Goal: Information Seeking & Learning: Find specific fact

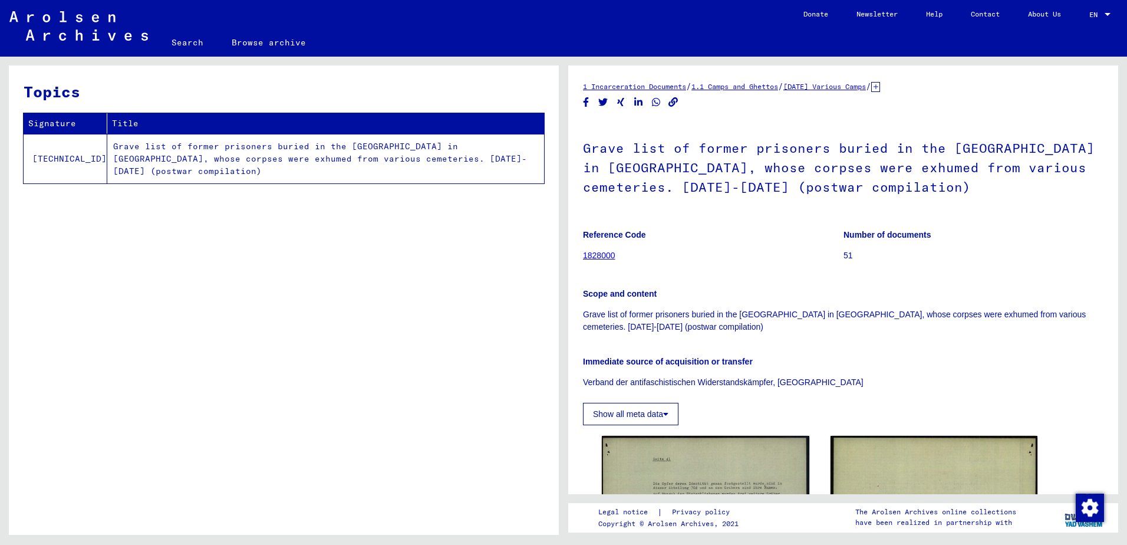
click at [302, 146] on td "Grave list of former prisoners buried in the [GEOGRAPHIC_DATA] in [GEOGRAPHIC_D…" at bounding box center [325, 159] width 437 height 50
click at [303, 149] on td "Grave list of former prisoners buried in the [GEOGRAPHIC_DATA] in [GEOGRAPHIC_D…" at bounding box center [325, 159] width 437 height 50
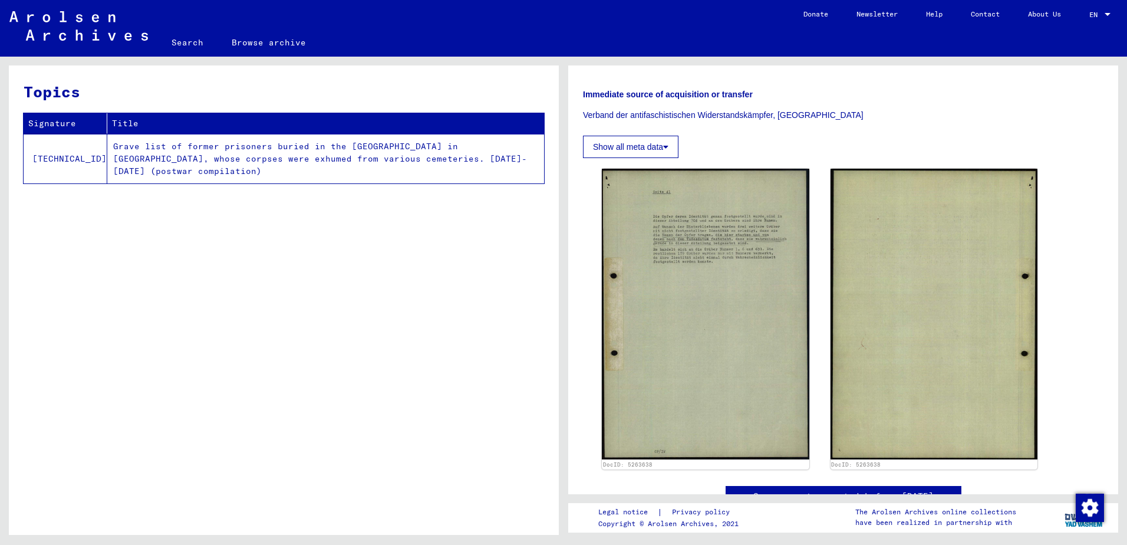
scroll to position [118, 0]
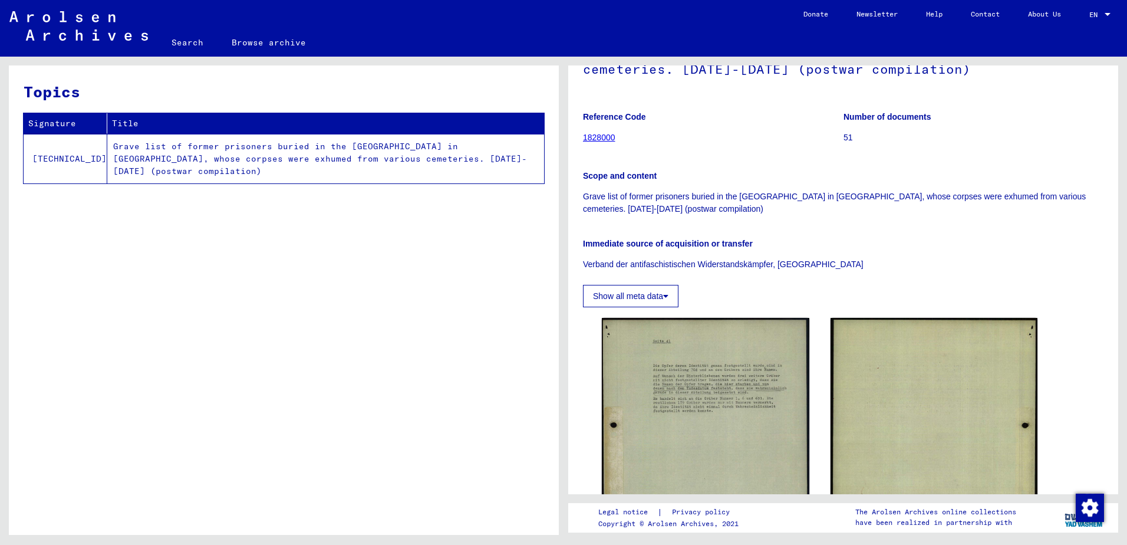
click at [672, 291] on button "Show all meta data" at bounding box center [630, 296] width 95 height 22
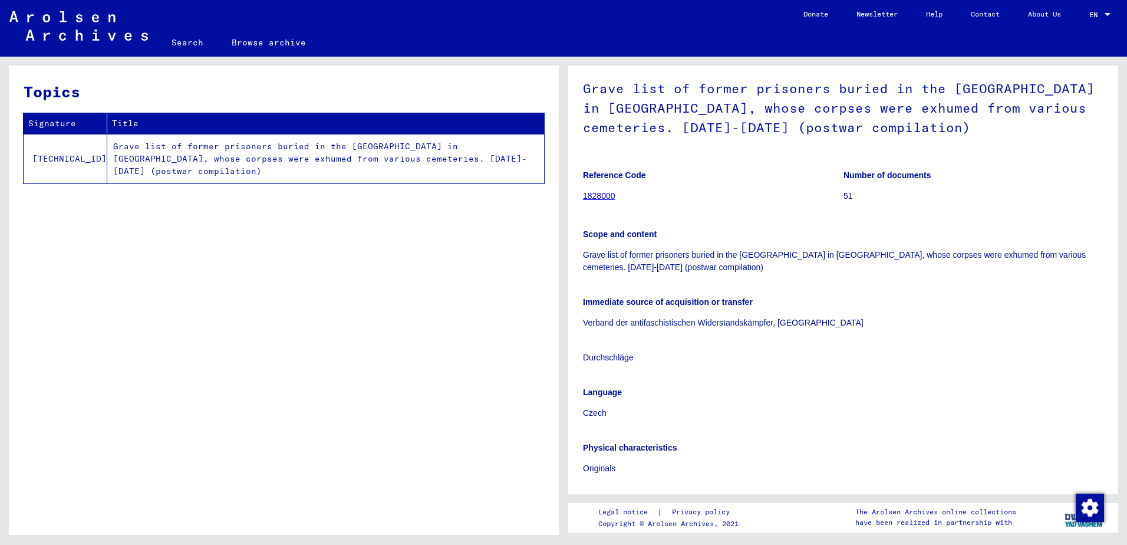
scroll to position [59, 0]
drag, startPoint x: 740, startPoint y: 254, endPoint x: 873, endPoint y: 258, distance: 133.2
click at [873, 258] on p "Grave list of former prisoners buried in the [GEOGRAPHIC_DATA] in [GEOGRAPHIC_D…" at bounding box center [843, 261] width 520 height 25
copy p "[GEOGRAPHIC_DATA] in [GEOGRAPHIC_DATA]"
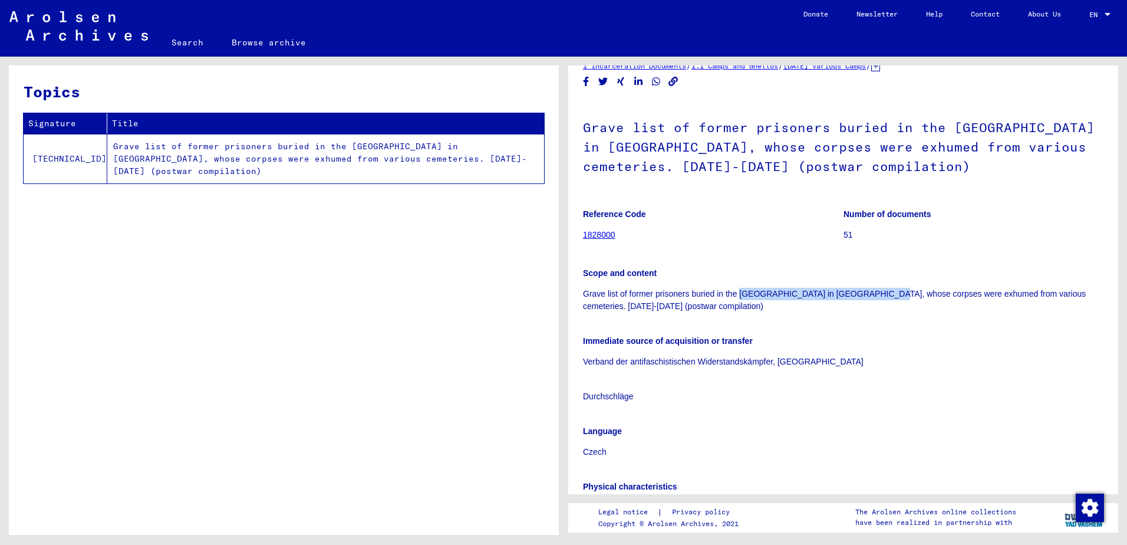
scroll to position [0, 0]
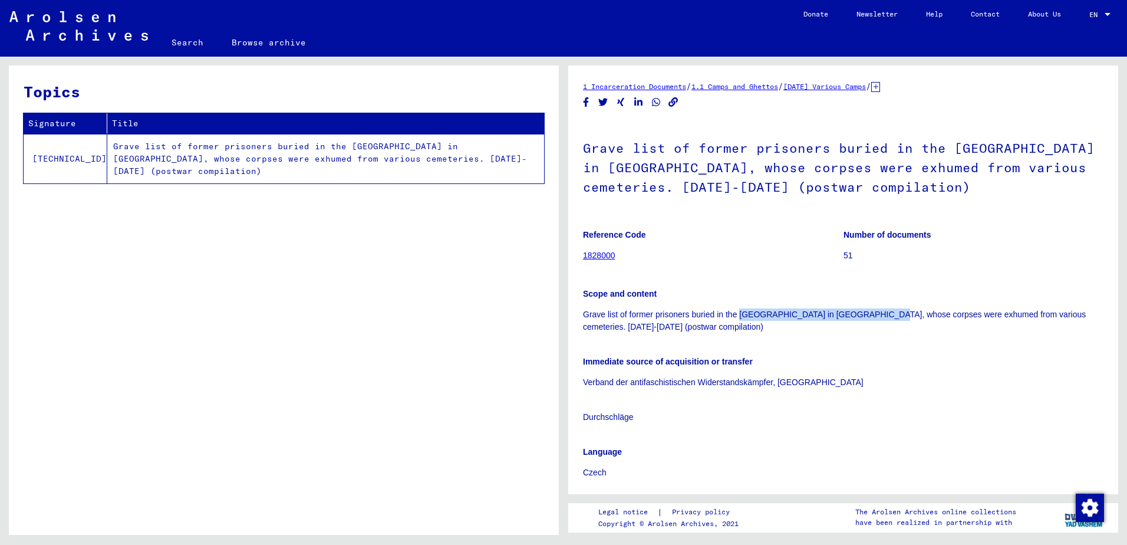
click at [599, 252] on link "1828000" at bounding box center [599, 254] width 32 height 9
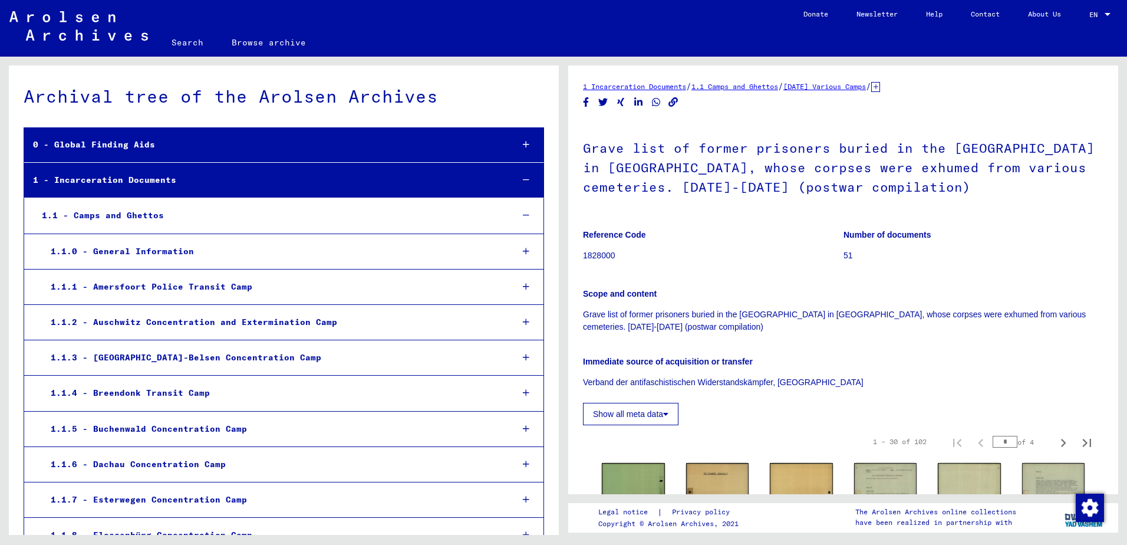
click at [187, 36] on link "Search" at bounding box center [187, 42] width 60 height 28
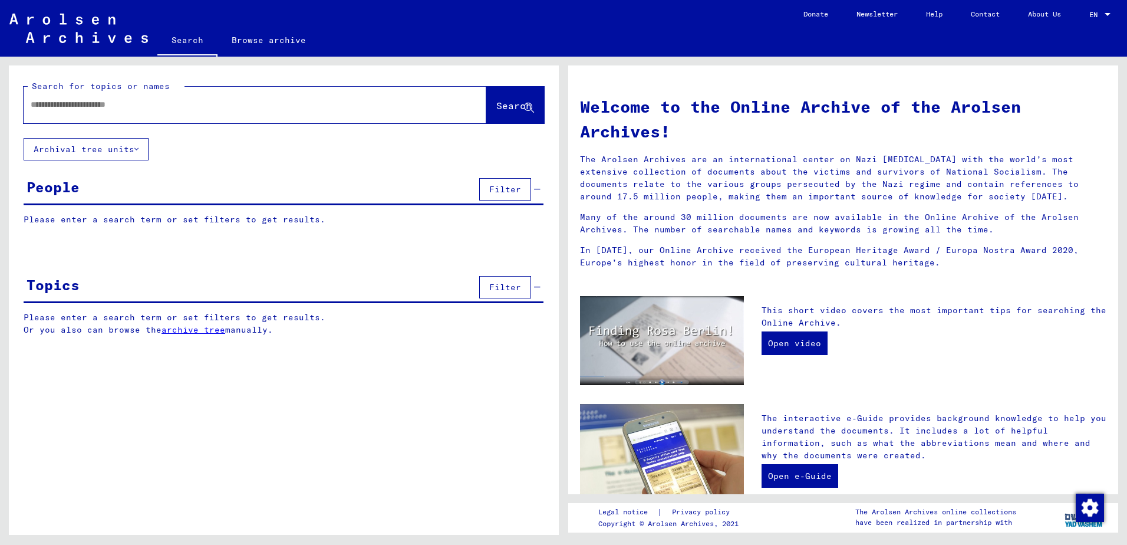
click at [179, 108] on input "text" at bounding box center [241, 104] width 420 height 12
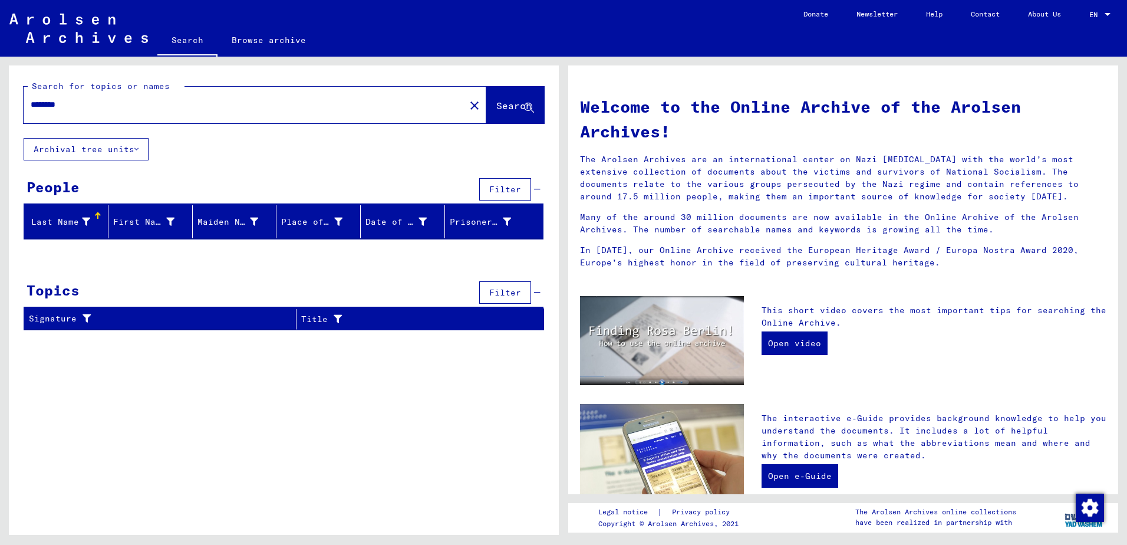
click at [187, 110] on input "********" at bounding box center [241, 104] width 420 height 12
click at [177, 114] on div "********" at bounding box center [237, 104] width 427 height 27
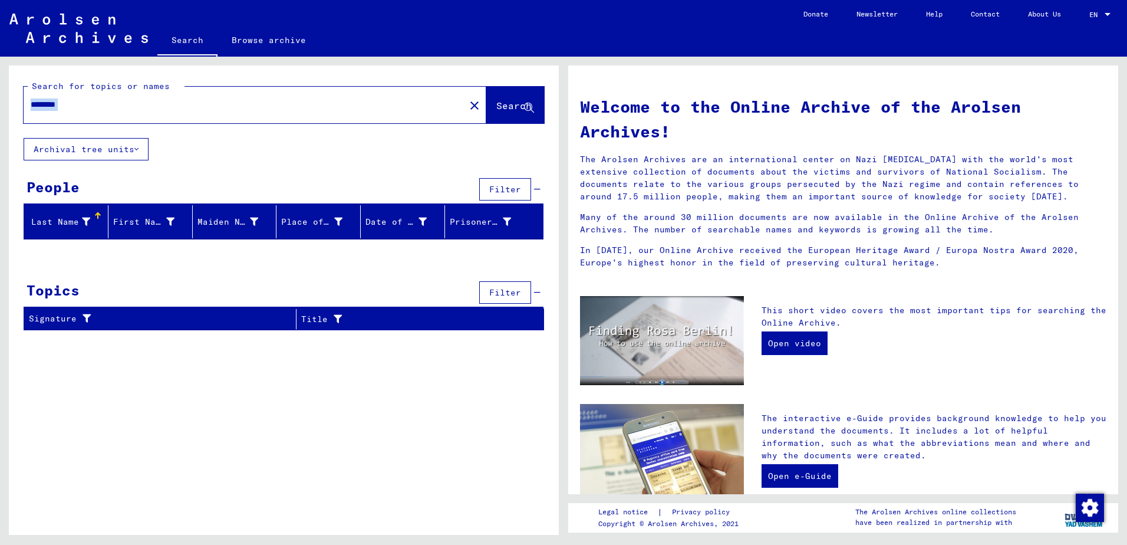
click at [177, 114] on div "********" at bounding box center [237, 104] width 427 height 27
click at [872, 154] on p "The Arolsen Archives are an international center on Nazi [MEDICAL_DATA] with th…" at bounding box center [843, 178] width 526 height 50
click at [121, 149] on button "Archival tree units" at bounding box center [86, 149] width 125 height 22
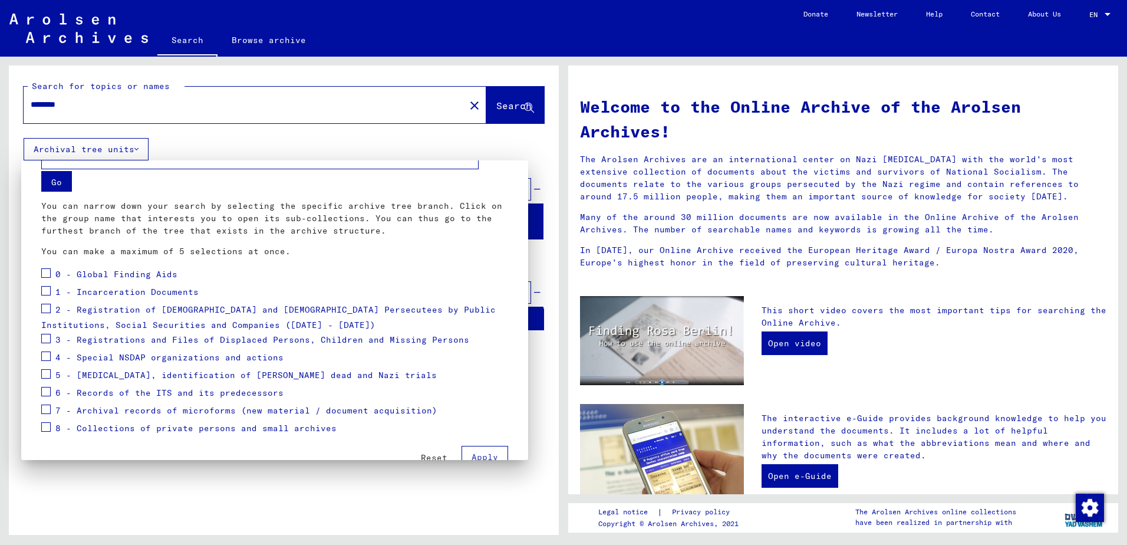
scroll to position [59, 0]
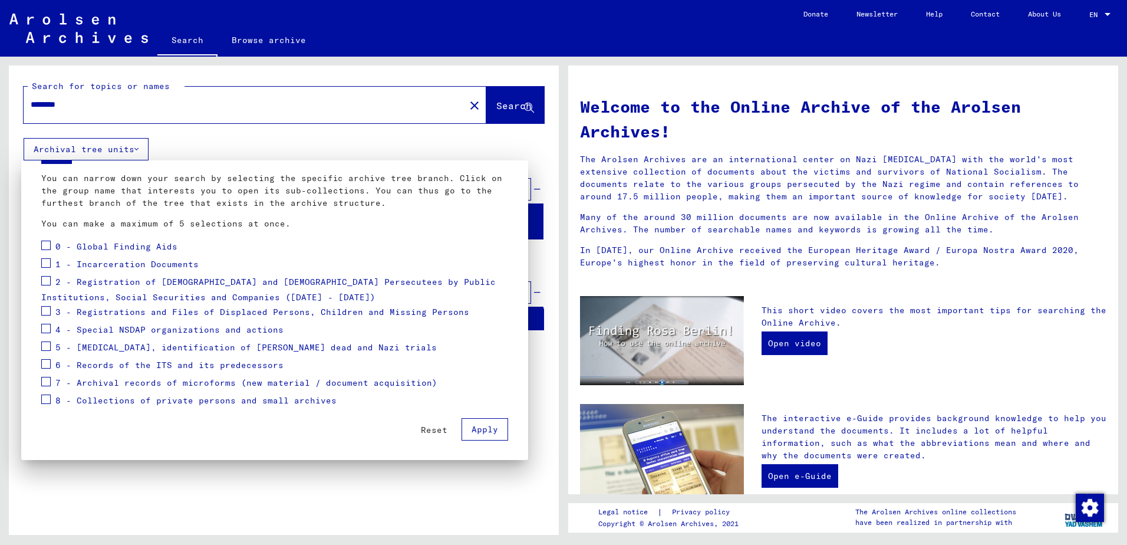
click at [238, 94] on div at bounding box center [563, 272] width 1127 height 545
click at [238, 94] on div "********" at bounding box center [237, 104] width 427 height 27
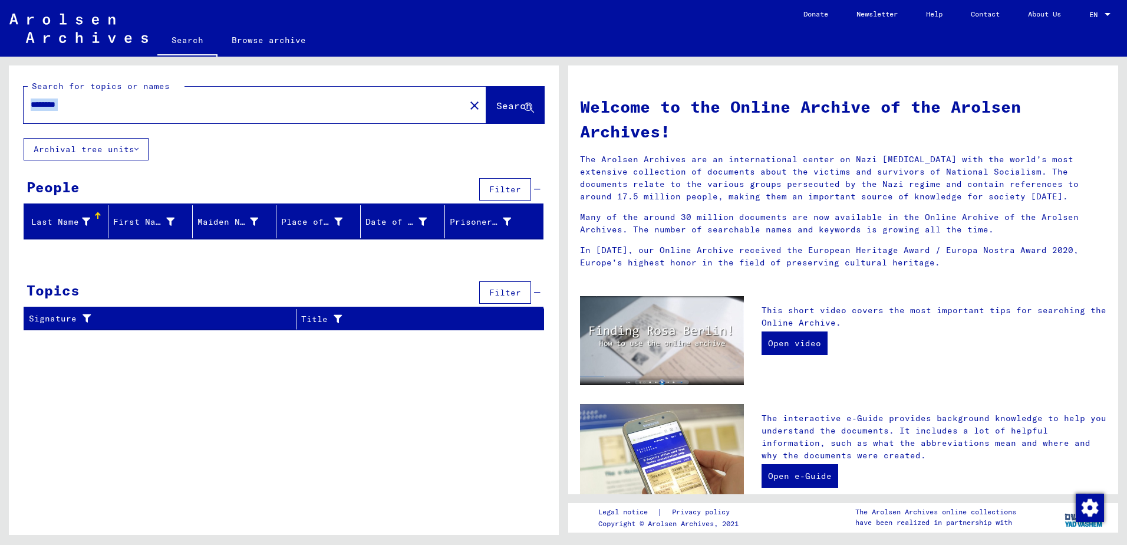
click at [101, 105] on input "********" at bounding box center [241, 104] width 420 height 12
type input "*********"
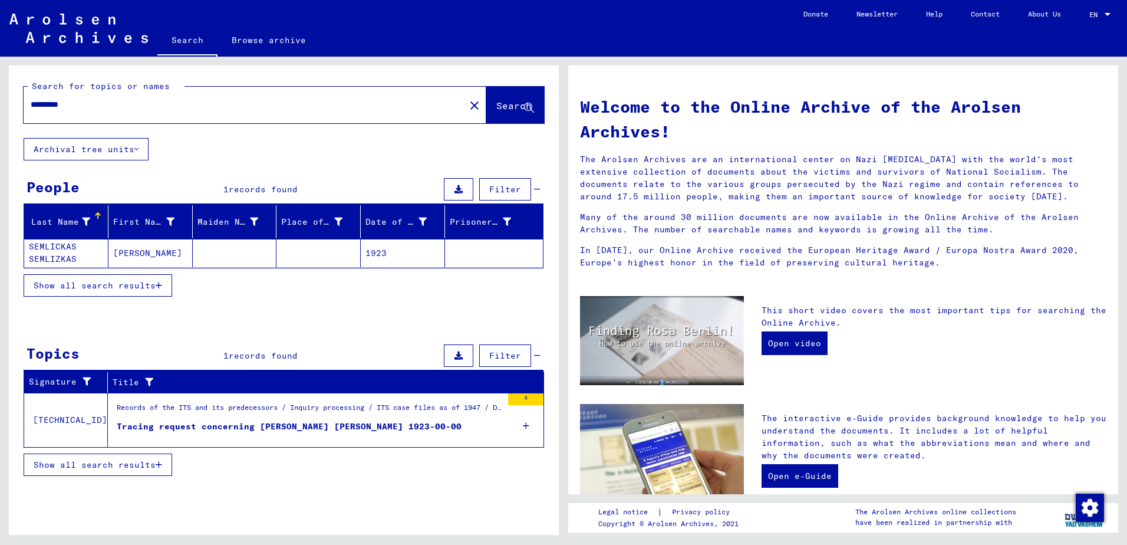
click at [111, 140] on button "Archival tree units" at bounding box center [86, 149] width 125 height 22
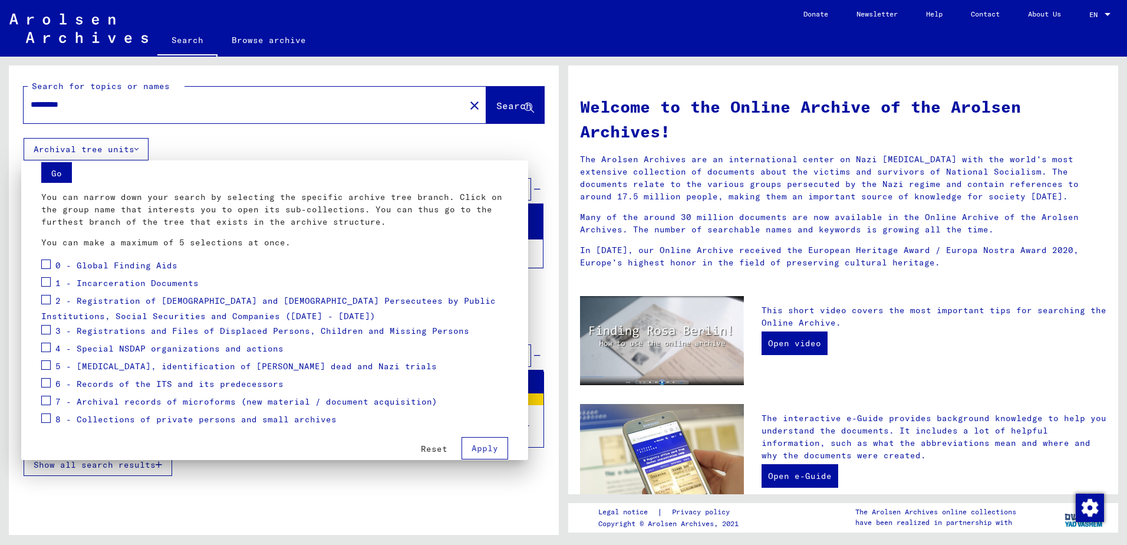
scroll to position [59, 0]
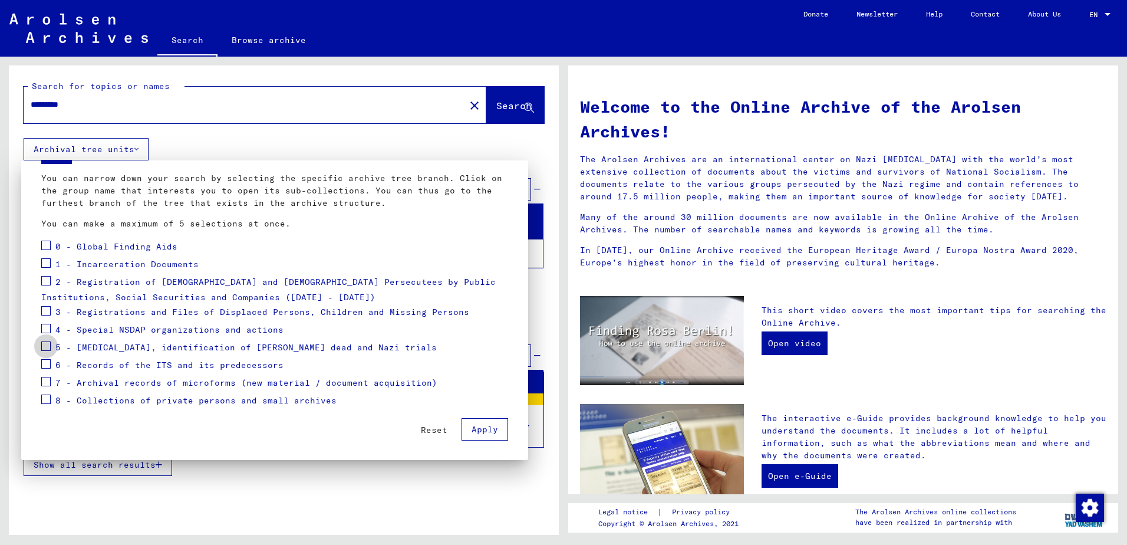
click at [46, 348] on span at bounding box center [45, 345] width 9 height 9
click at [46, 364] on span at bounding box center [45, 363] width 9 height 9
click at [45, 378] on span at bounding box center [45, 381] width 9 height 9
click at [45, 396] on span at bounding box center [45, 398] width 9 height 9
click at [472, 431] on span "Apply" at bounding box center [484, 429] width 27 height 11
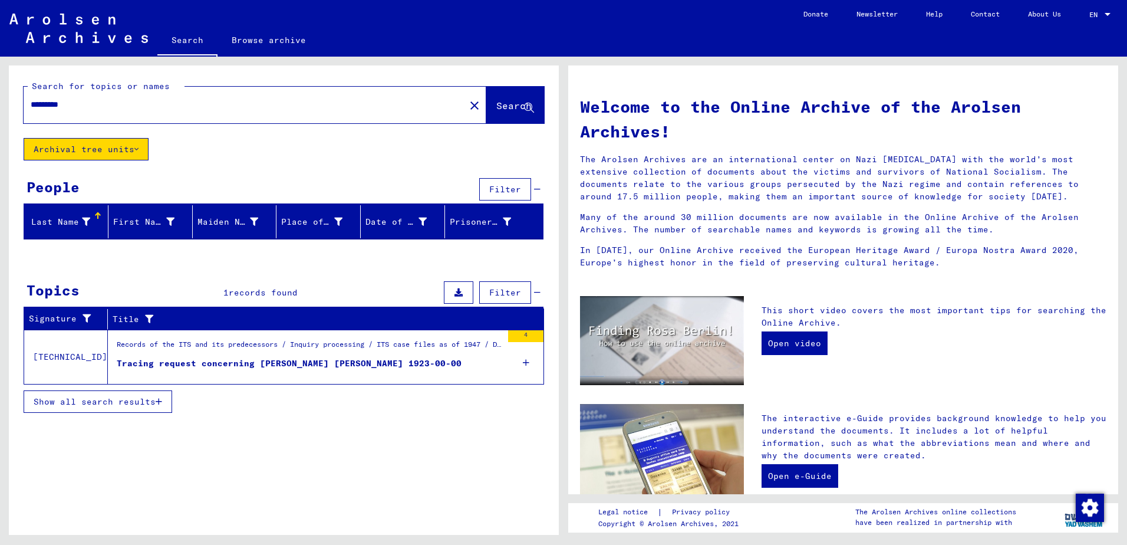
click at [388, 346] on div "Records of the ITS and its predecessors / Inquiry processing / ITS case files a…" at bounding box center [309, 347] width 385 height 17
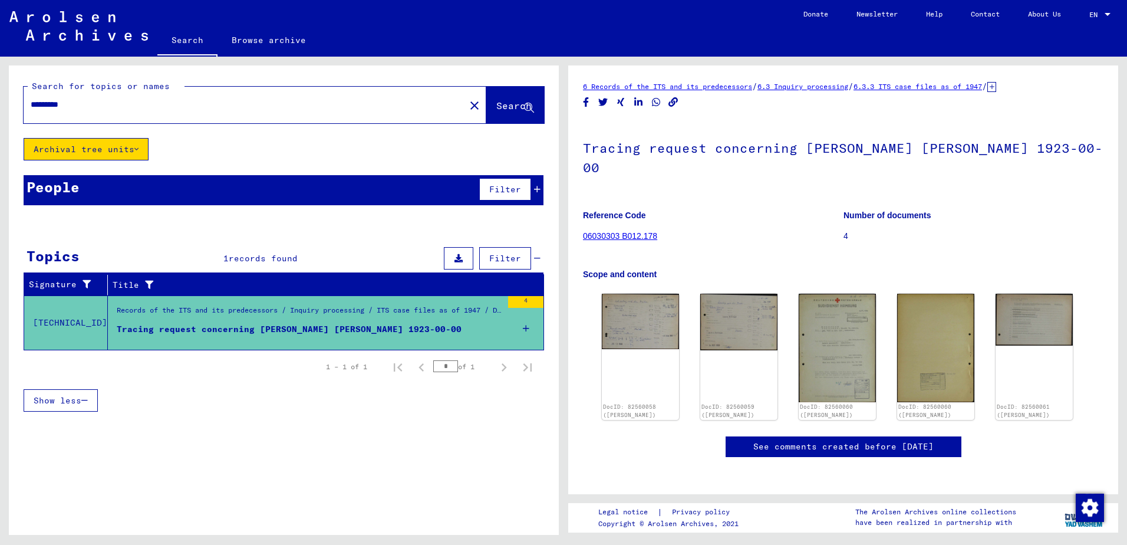
click at [530, 327] on div "4" at bounding box center [525, 322] width 35 height 53
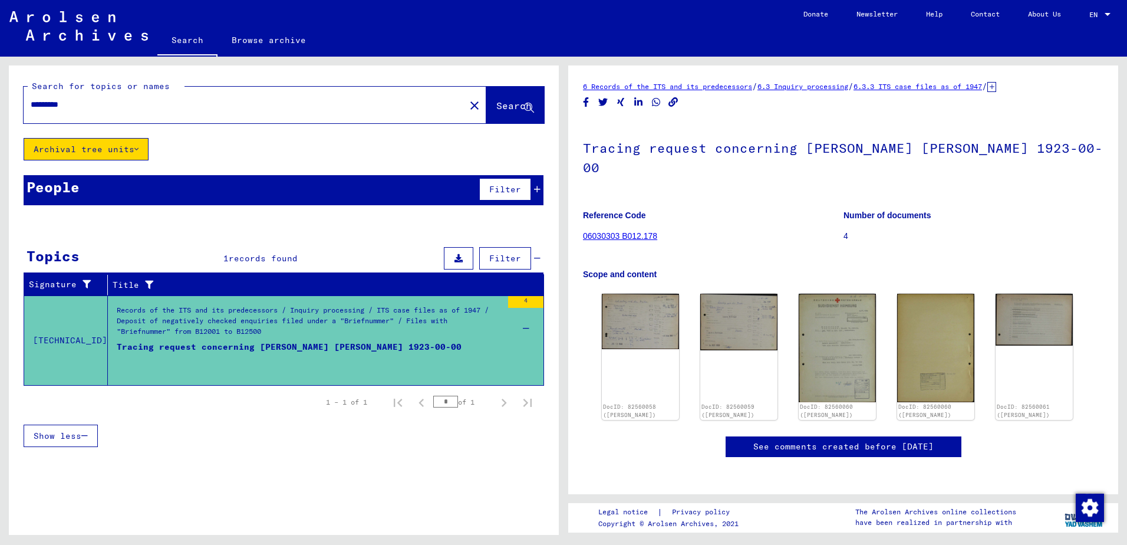
click at [265, 347] on div "Tracing request concerning [PERSON_NAME] [PERSON_NAME] 1923-00-00" at bounding box center [289, 358] width 345 height 35
click at [644, 314] on img at bounding box center [640, 320] width 81 height 58
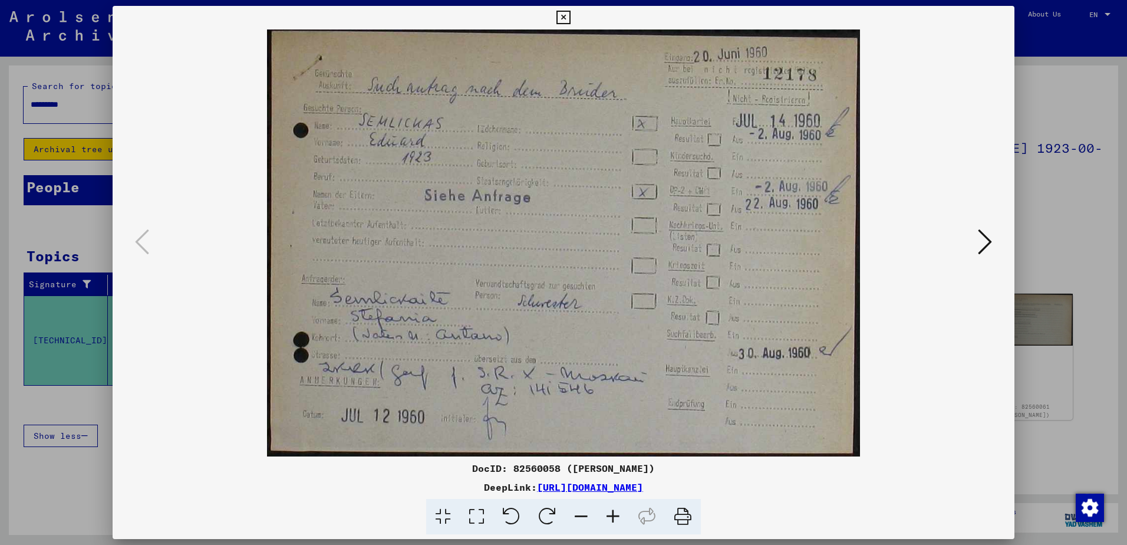
click at [988, 239] on icon at bounding box center [985, 241] width 14 height 28
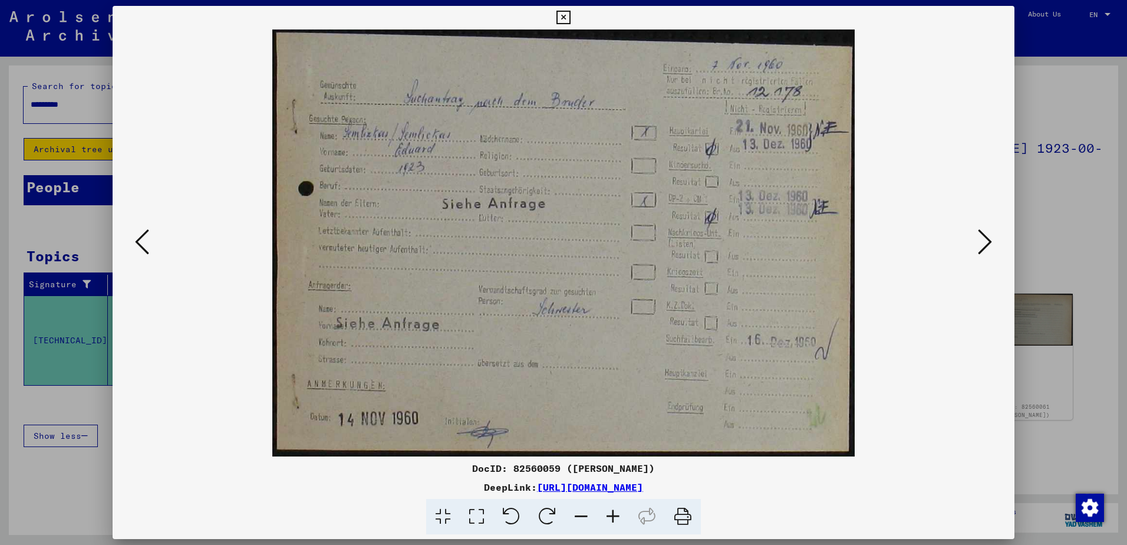
click at [988, 239] on icon at bounding box center [985, 241] width 14 height 28
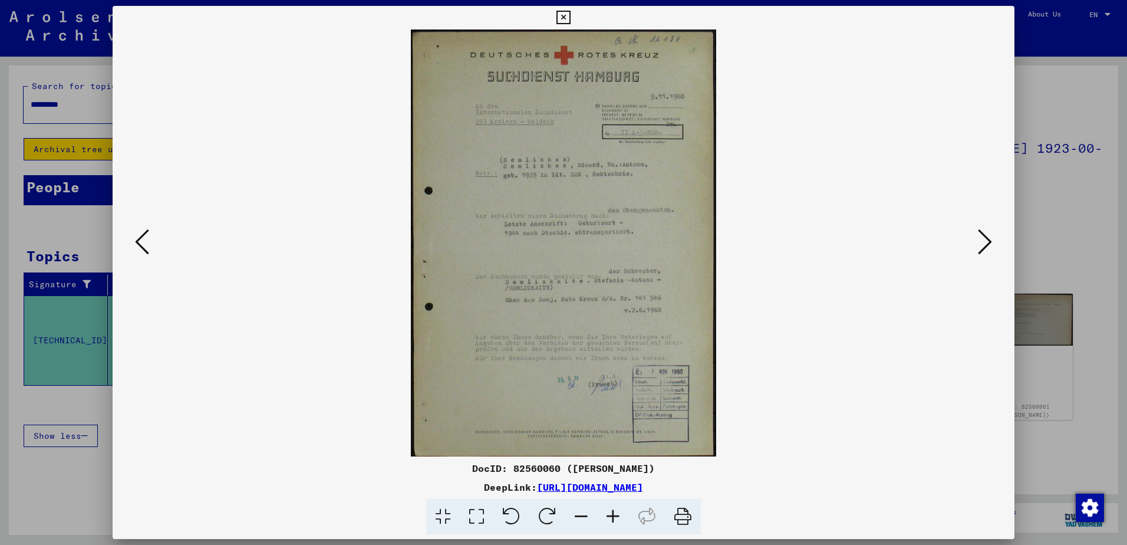
click at [507, 141] on img at bounding box center [564, 242] width 822 height 427
